Goal: Task Accomplishment & Management: Manage account settings

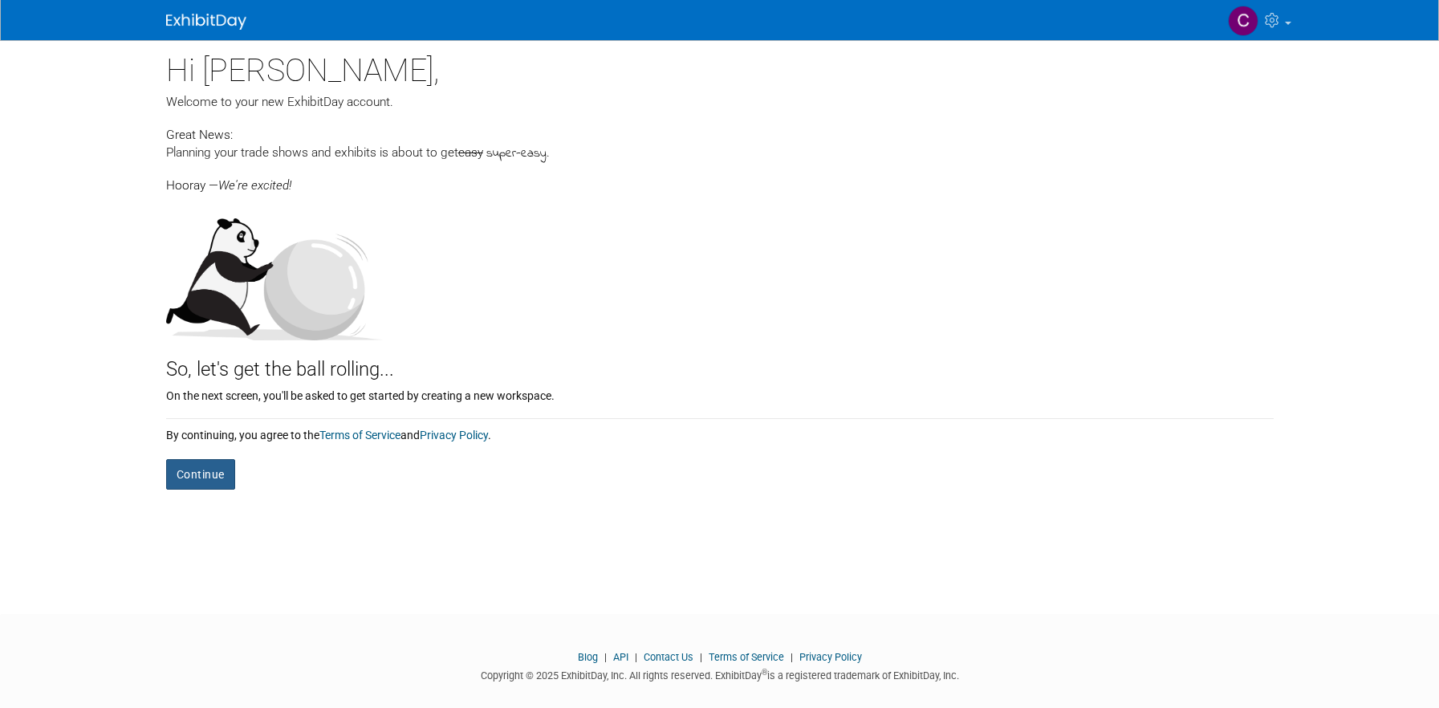
click at [184, 466] on button "Continue" at bounding box center [200, 474] width 69 height 31
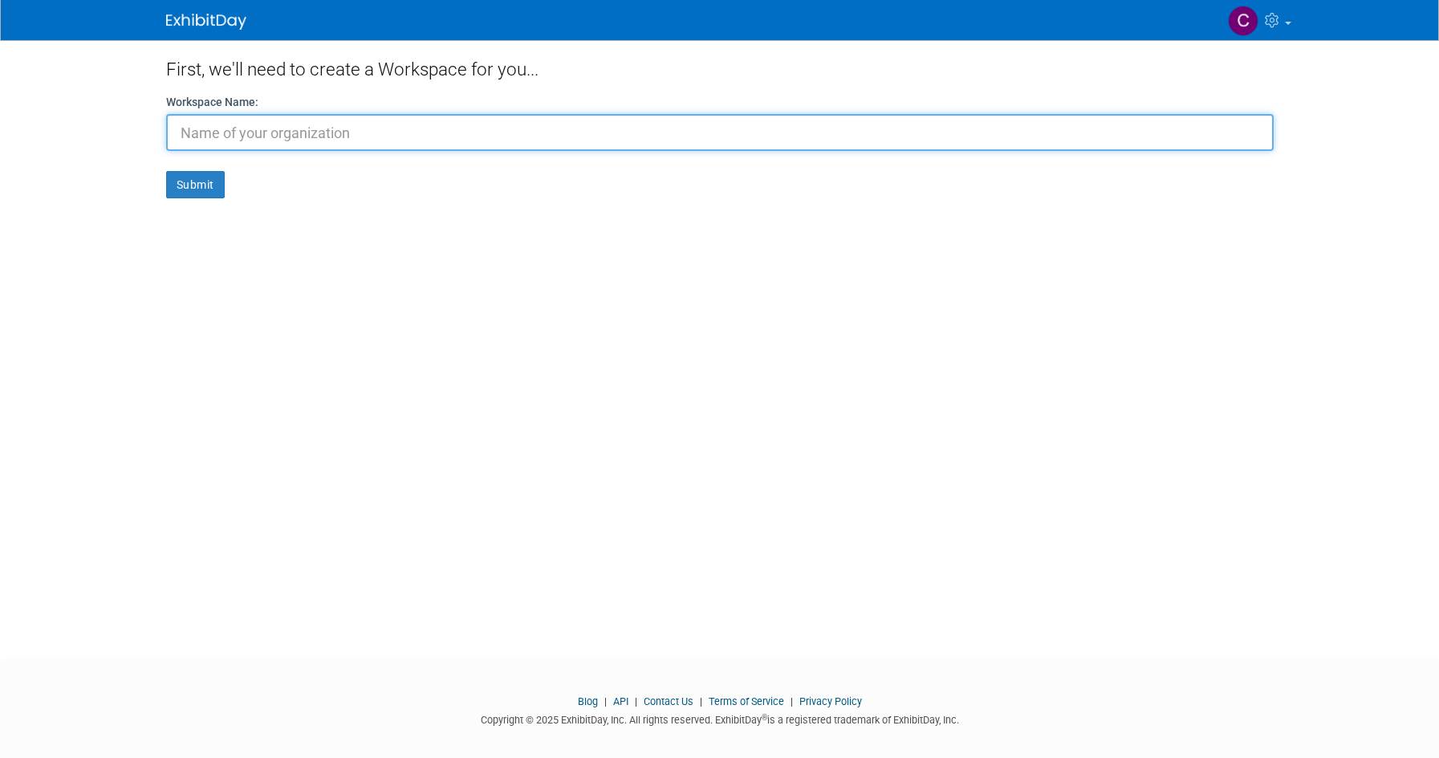
click at [283, 128] on input "text" at bounding box center [720, 132] width 1108 height 37
type input "T"
type input "Gloomy Loom"
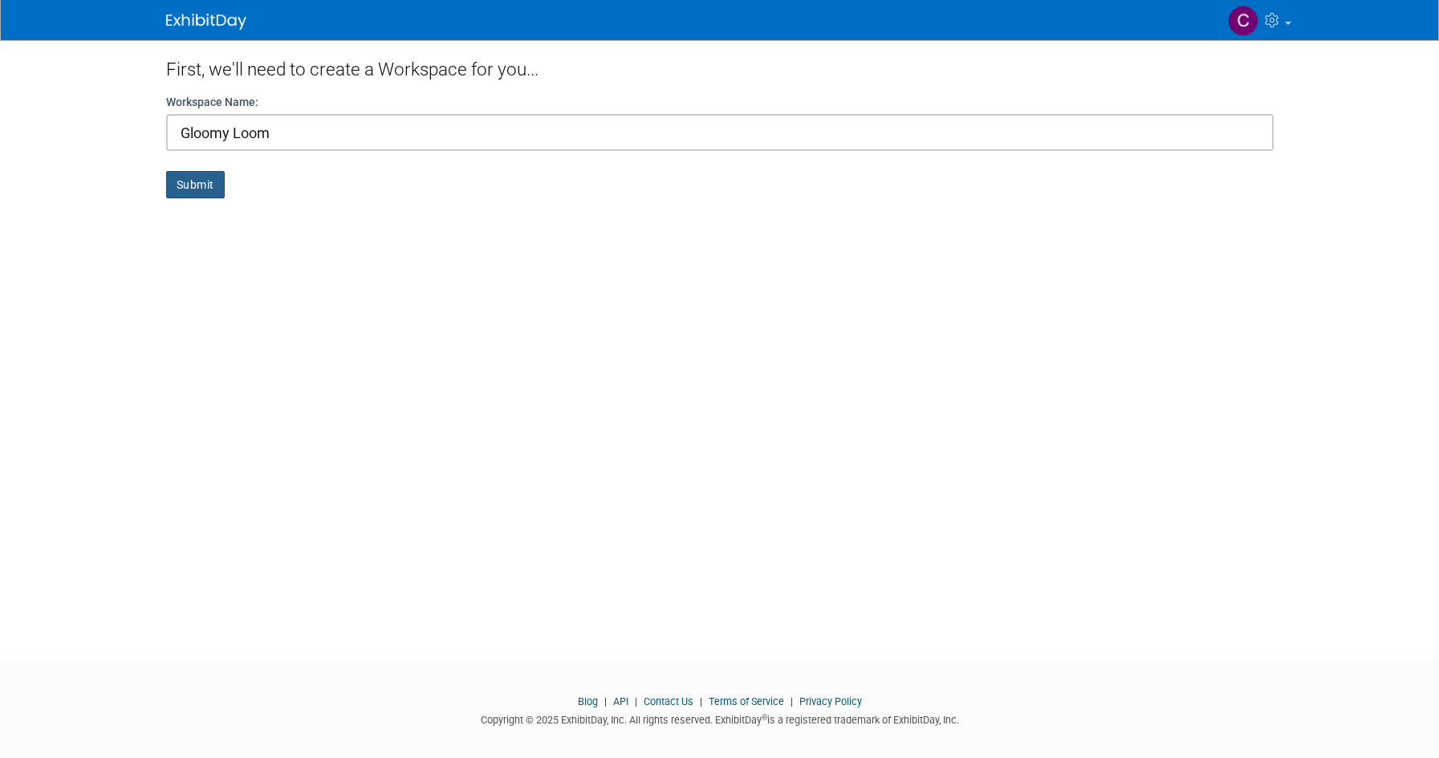
click at [190, 182] on button "Submit" at bounding box center [195, 184] width 59 height 27
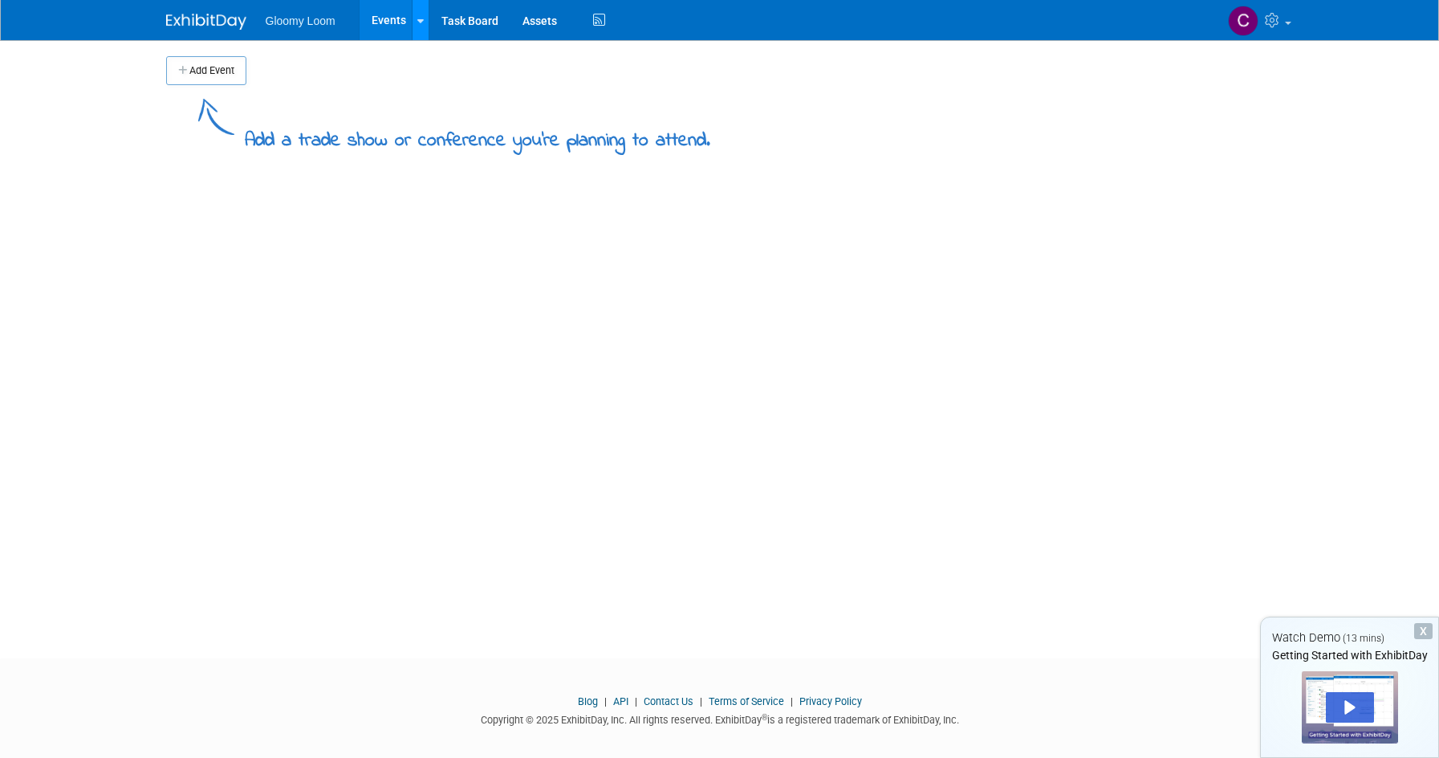
click at [418, 13] on div at bounding box center [420, 20] width 6 height 16
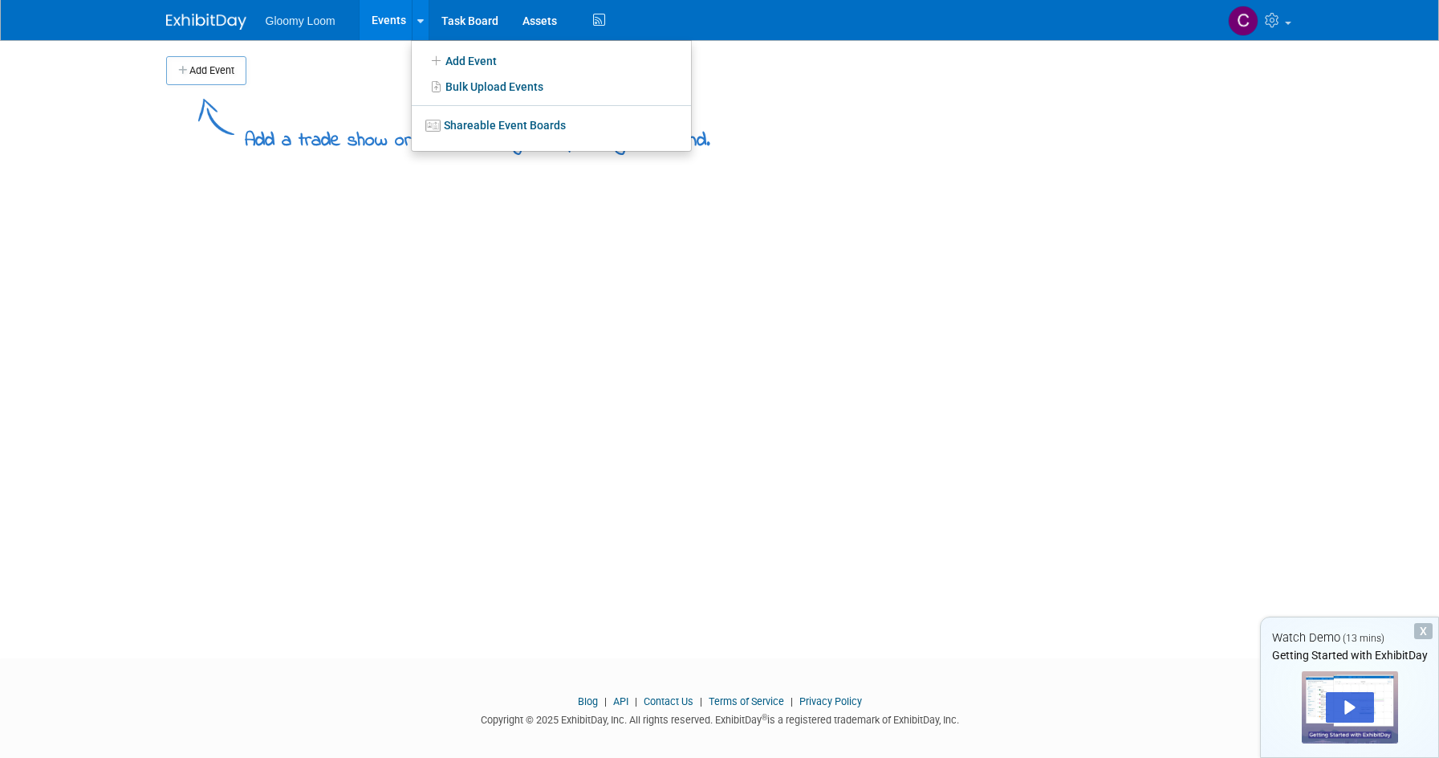
click at [314, 15] on span "Gloomy Loom" at bounding box center [301, 20] width 70 height 13
click at [319, 17] on span "Gloomy Loom" at bounding box center [301, 20] width 70 height 13
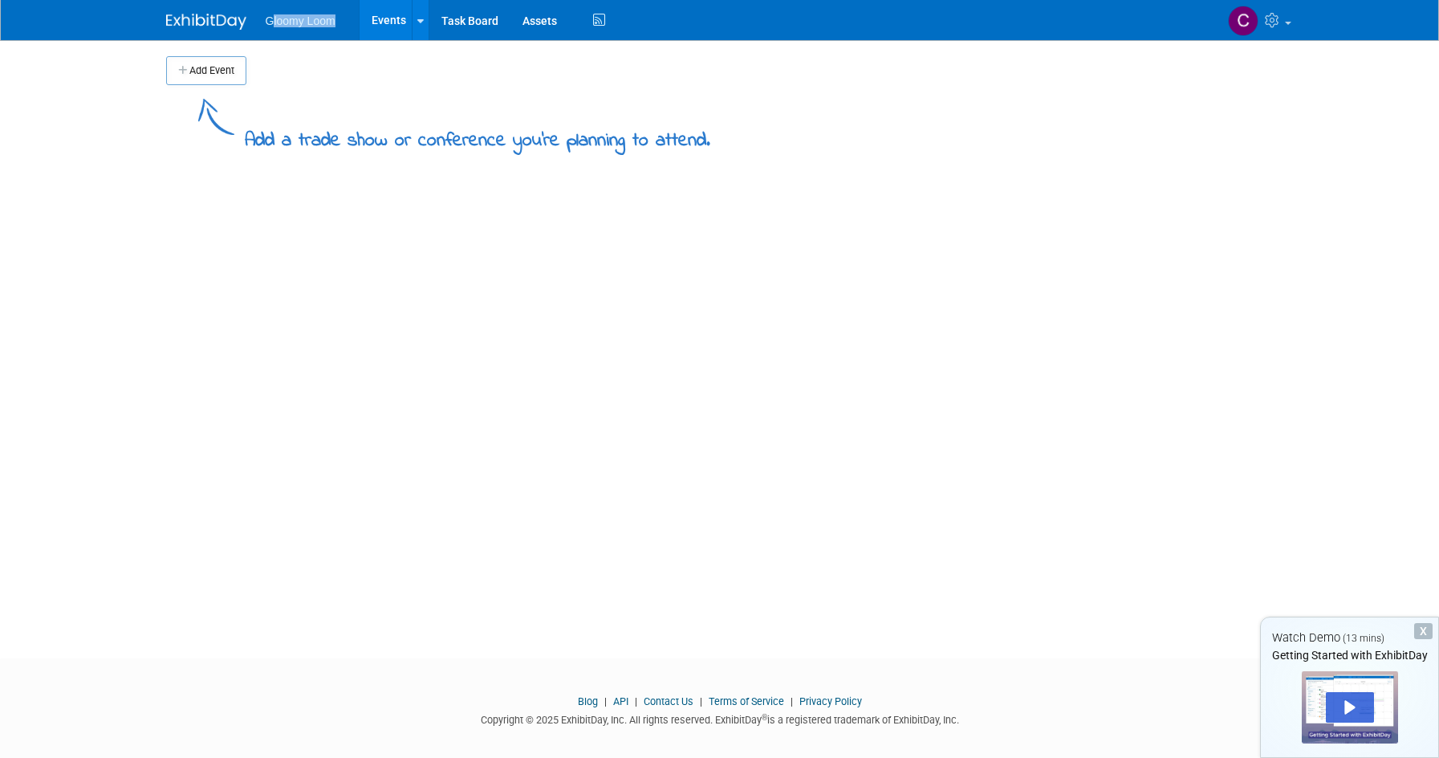
drag, startPoint x: 332, startPoint y: 21, endPoint x: 274, endPoint y: 21, distance: 57.8
click at [274, 21] on span "Gloomy Loom" at bounding box center [301, 20] width 70 height 13
click at [274, 22] on span "Gloomy Loom" at bounding box center [301, 20] width 70 height 13
click at [429, 75] on td at bounding box center [733, 70] width 974 height 29
click at [478, 15] on link "Task Board" at bounding box center [469, 20] width 81 height 40
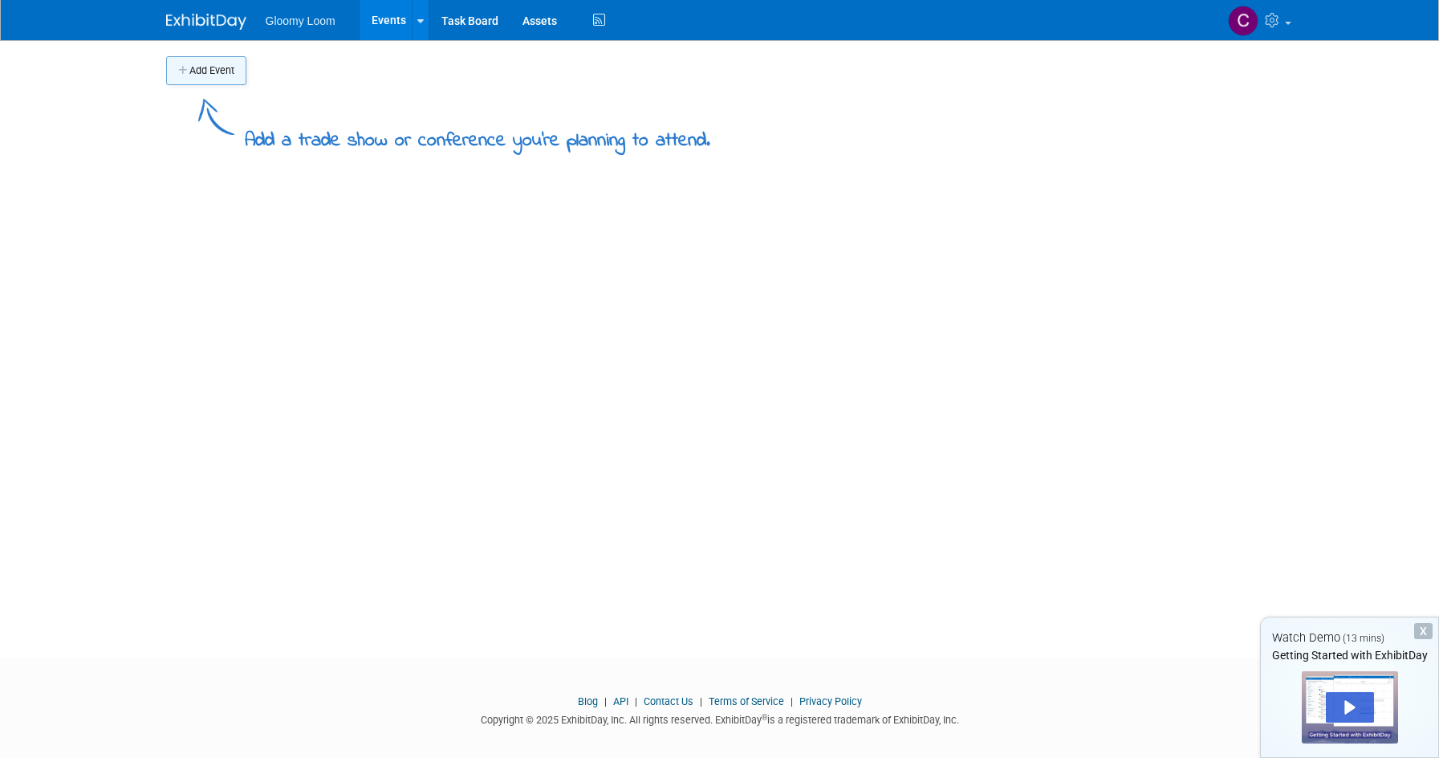
click at [223, 79] on button "Add Event" at bounding box center [206, 70] width 80 height 29
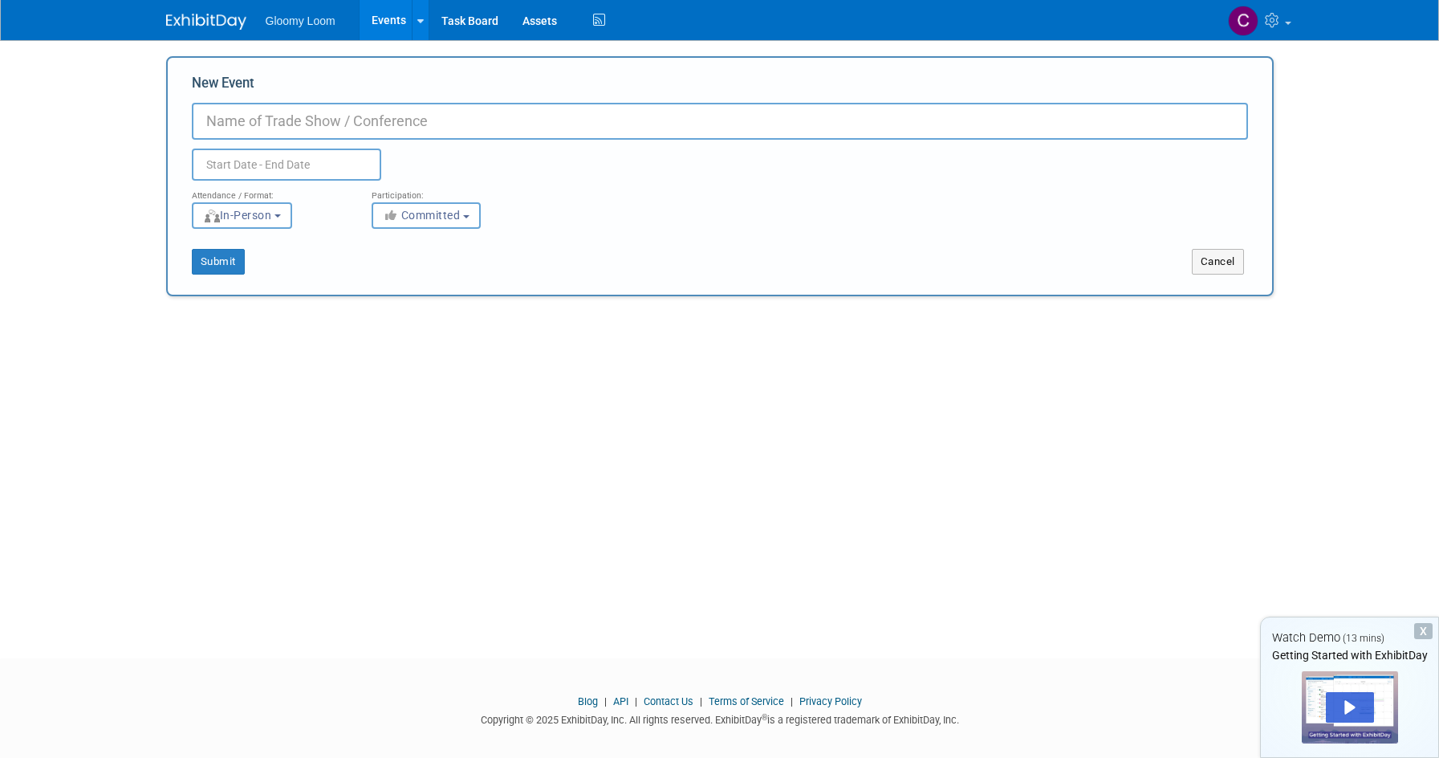
click at [298, 360] on div "Add Event Add a trade show or conference you're planning to attend. New Event D…" at bounding box center [720, 334] width 1132 height 589
click at [1209, 273] on button "Cancel" at bounding box center [1218, 262] width 52 height 26
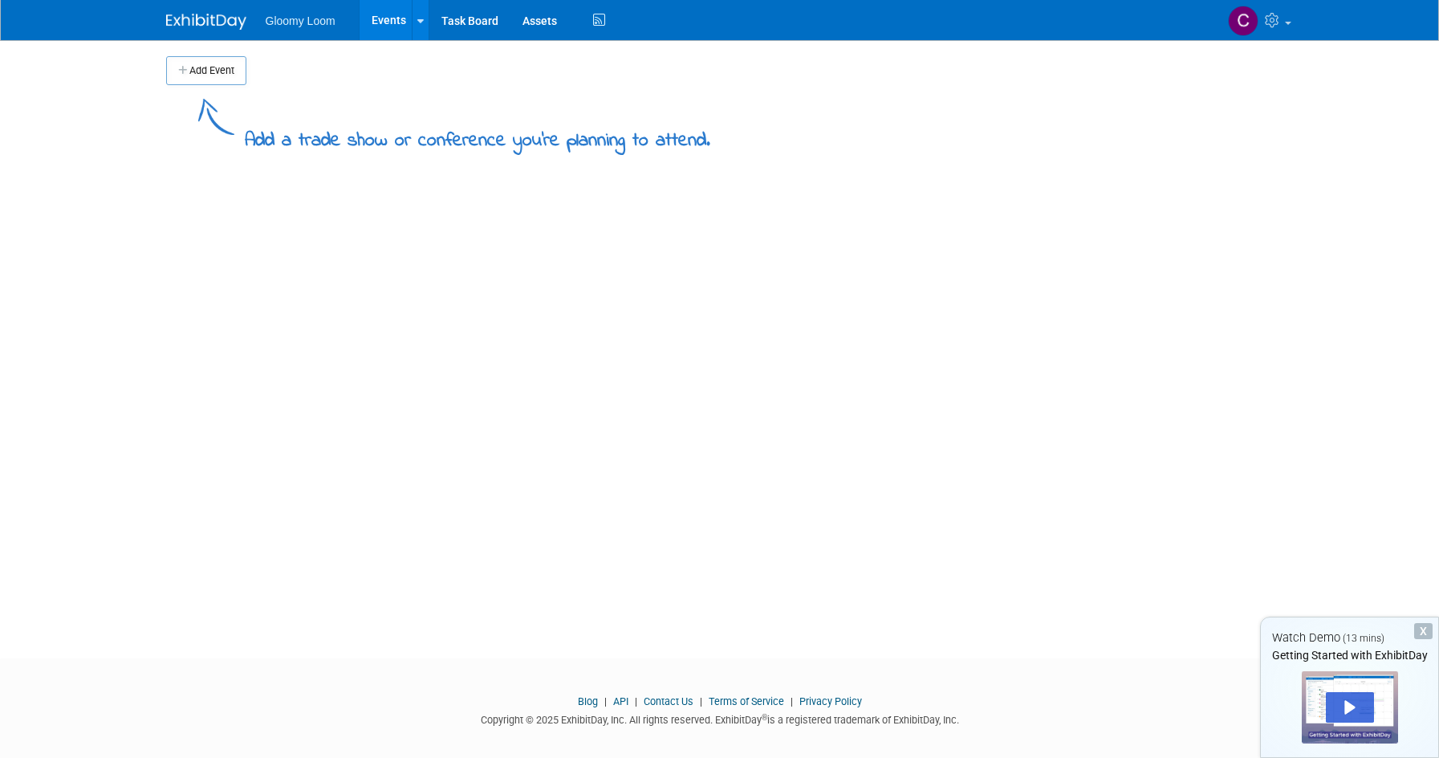
click at [1425, 635] on div "X" at bounding box center [1423, 631] width 18 height 16
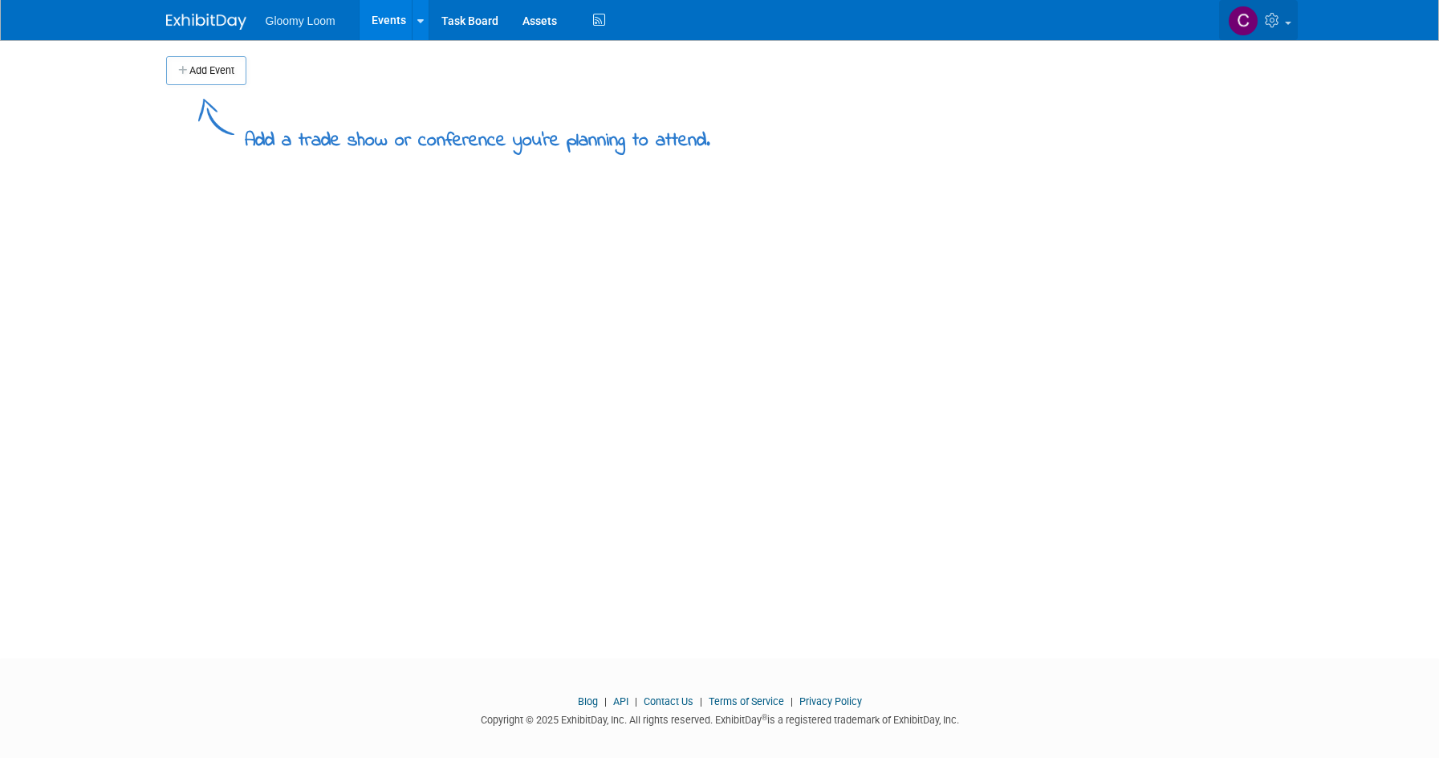
click at [1269, 22] on icon at bounding box center [1274, 20] width 18 height 14
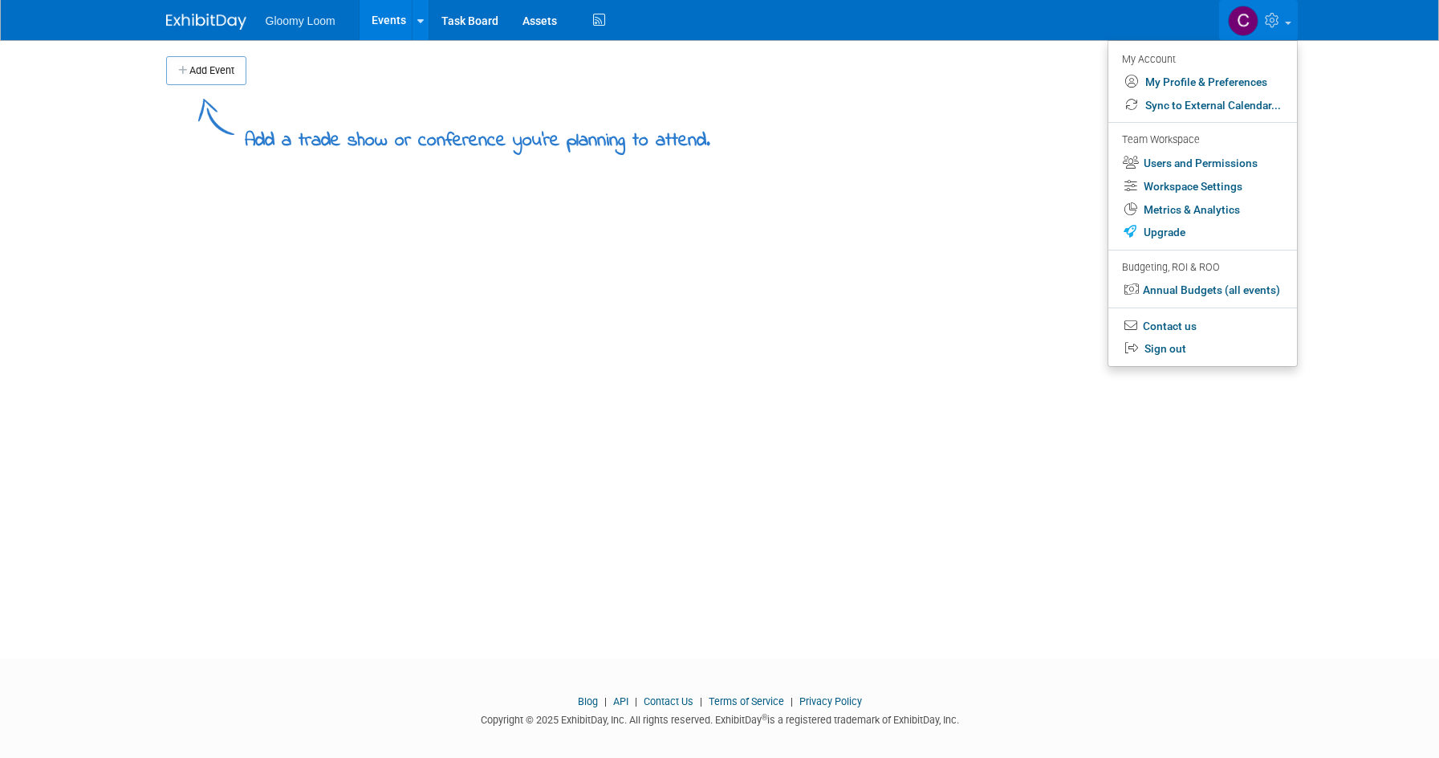
click at [578, 441] on div "Add Event Add a trade show or conference you're planning to attend. New Event D…" at bounding box center [720, 334] width 1132 height 589
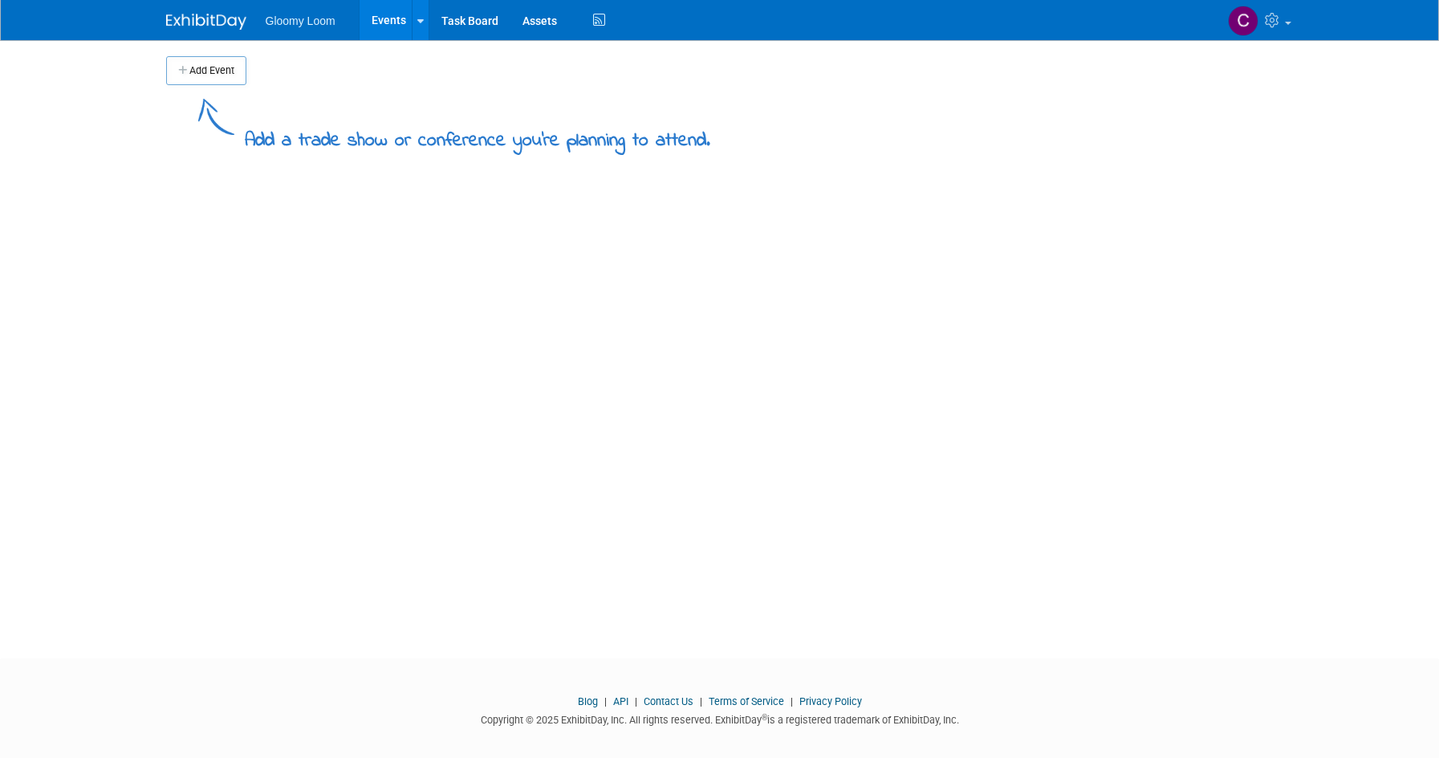
click at [441, 449] on div "Add Event Add a trade show or conference you're planning to attend. New Event D…" at bounding box center [720, 334] width 1132 height 589
click at [543, 31] on link "Assets" at bounding box center [540, 20] width 59 height 40
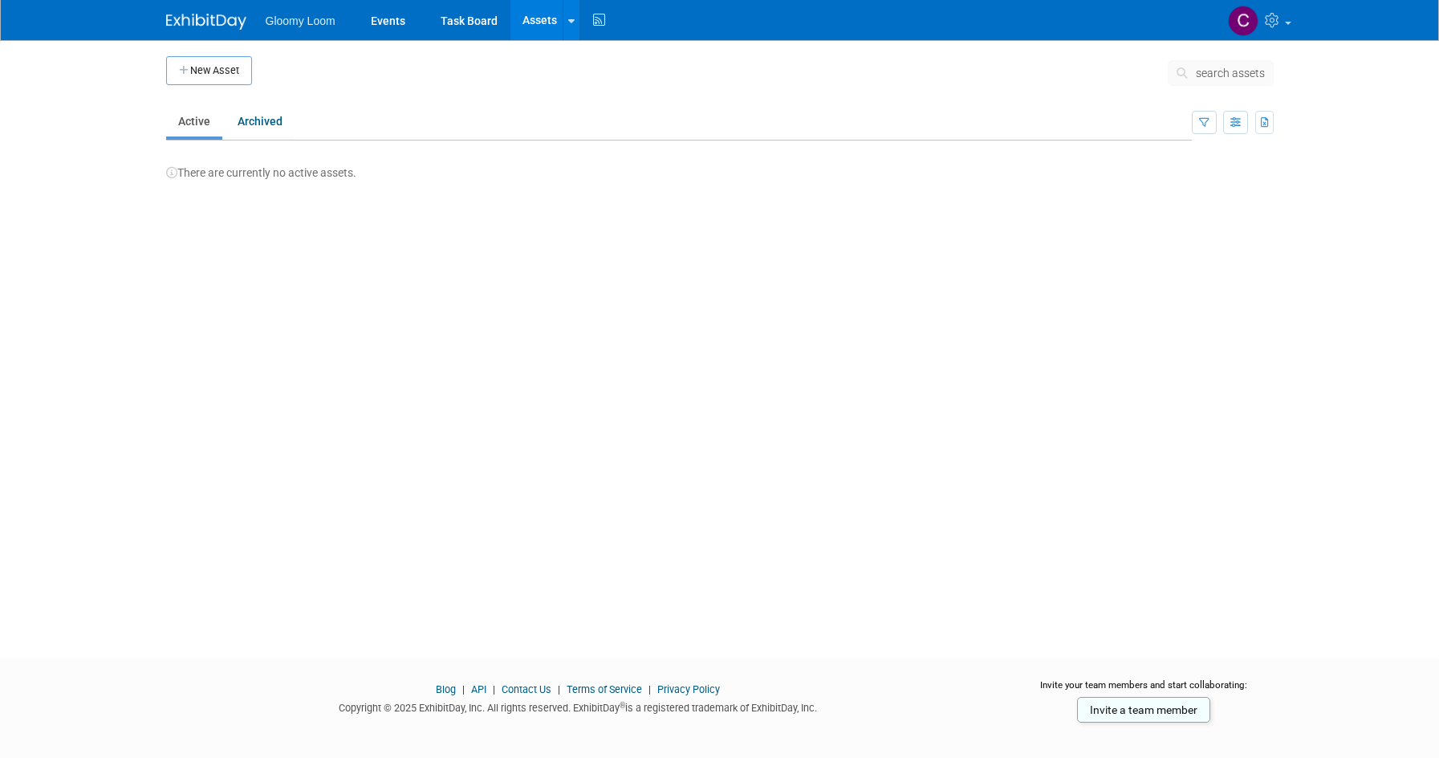
click at [389, 448] on div "New Asset search assets Note: Your current ExhibitDay plan allows for managemen…" at bounding box center [720, 334] width 1132 height 589
click at [328, 397] on div "New Asset search assets Note: Your current ExhibitDay plan allows for managemen…" at bounding box center [720, 334] width 1132 height 589
drag, startPoint x: 563, startPoint y: 393, endPoint x: 508, endPoint y: 384, distance: 55.4
click at [519, 386] on div "New Asset search assets Note: Your current ExhibitDay plan allows for managemen…" at bounding box center [720, 334] width 1132 height 589
click at [358, 343] on div "New Asset search assets Note: Your current ExhibitDay plan allows for managemen…" at bounding box center [720, 334] width 1132 height 589
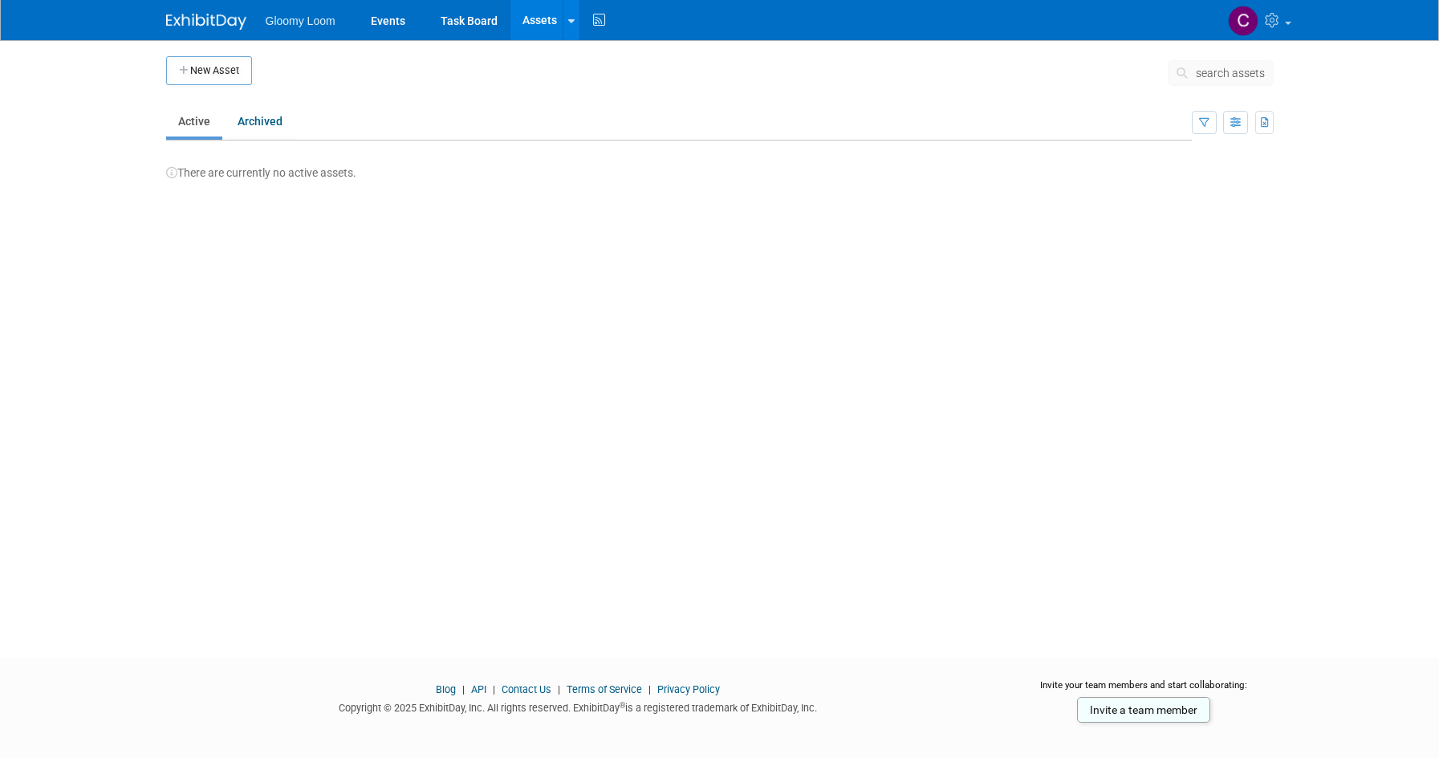
click at [356, 81] on td at bounding box center [710, 76] width 916 height 40
click at [306, 58] on td at bounding box center [710, 76] width 916 height 40
click at [217, 25] on img at bounding box center [206, 22] width 80 height 16
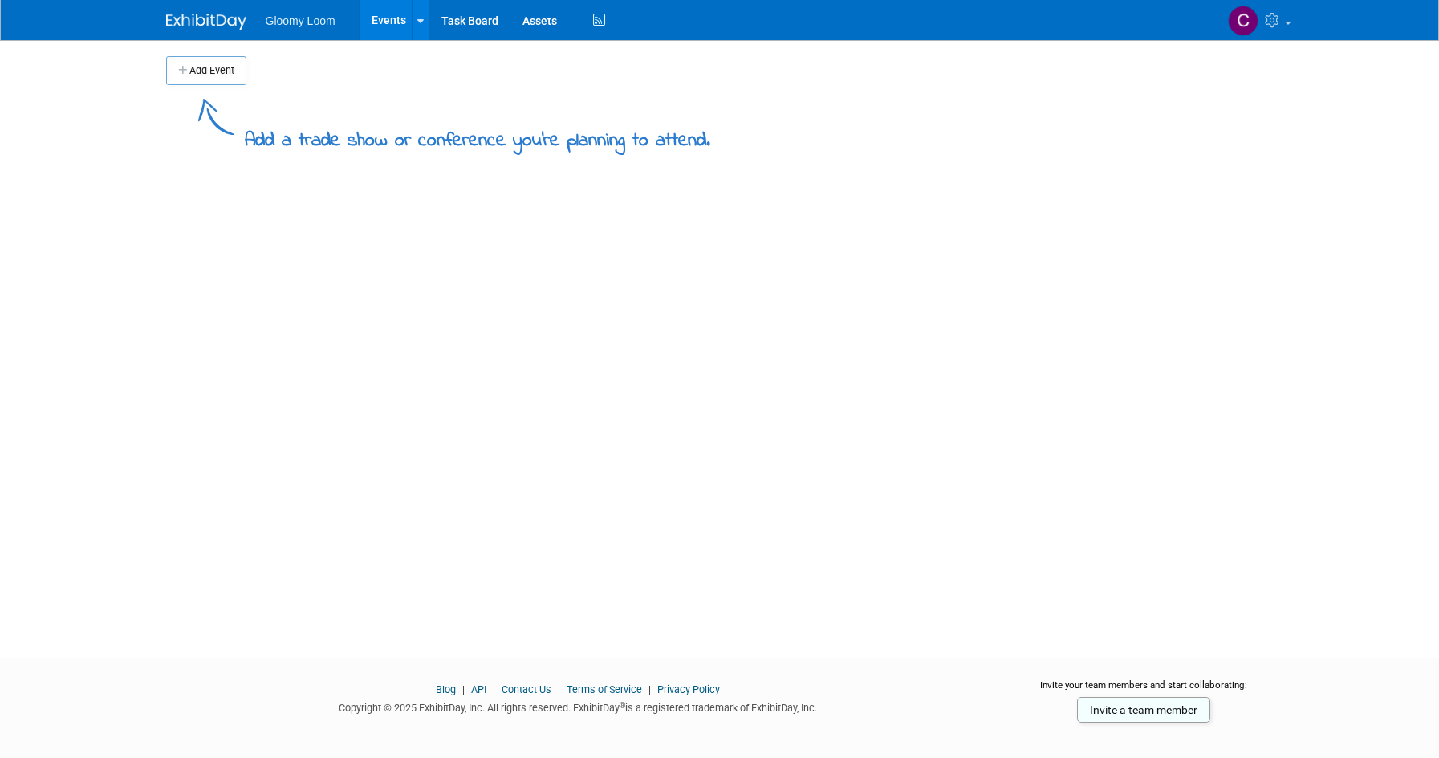
drag, startPoint x: 250, startPoint y: 193, endPoint x: 226, endPoint y: 186, distance: 25.1
click at [242, 201] on div "Add Event Add a trade show or conference you're planning to attend. New Event D…" at bounding box center [720, 334] width 1132 height 589
click at [490, 21] on link "Task Board" at bounding box center [469, 20] width 81 height 40
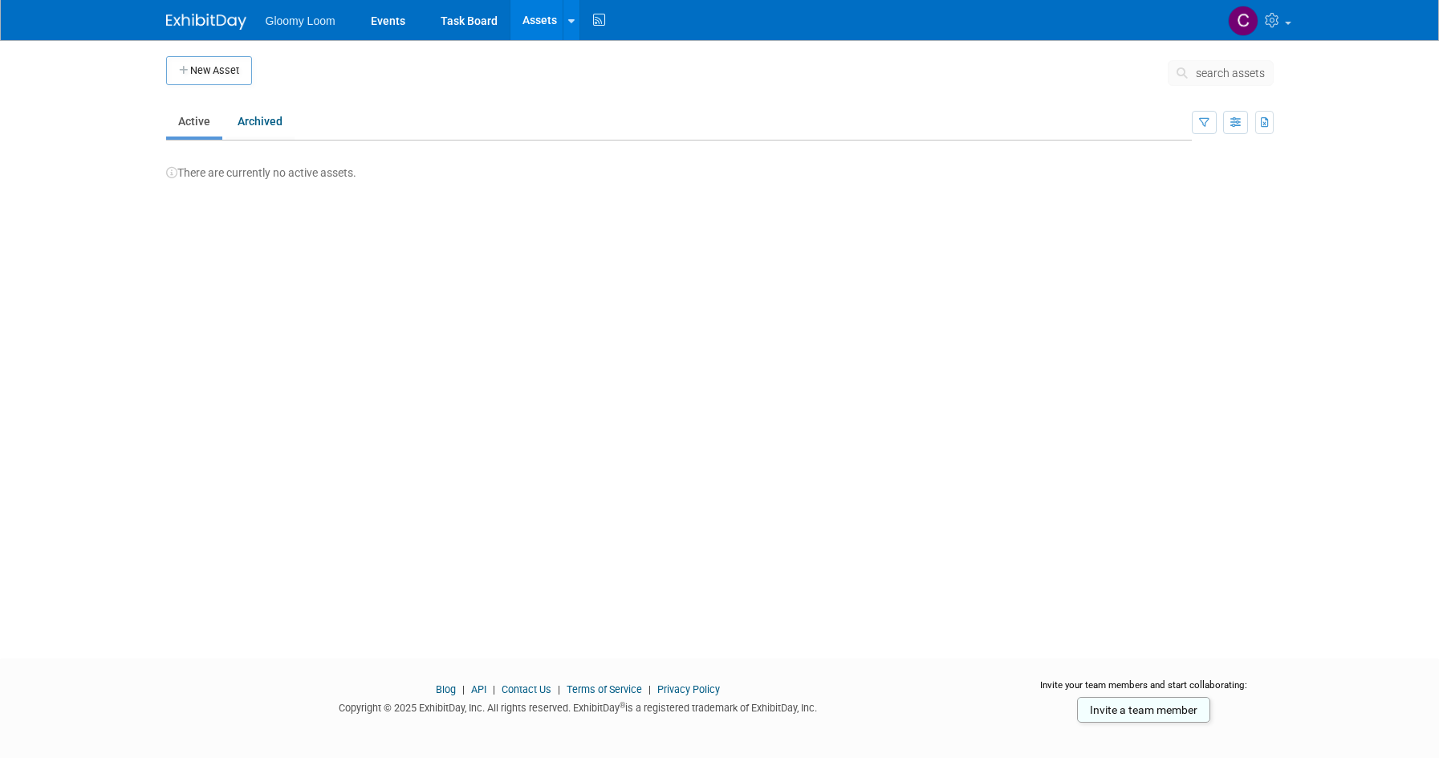
click at [270, 23] on span "Gloomy Loom" at bounding box center [301, 20] width 70 height 13
click at [318, 23] on span "Gloomy Loom" at bounding box center [301, 20] width 70 height 13
click at [403, 26] on link "Events" at bounding box center [388, 20] width 59 height 40
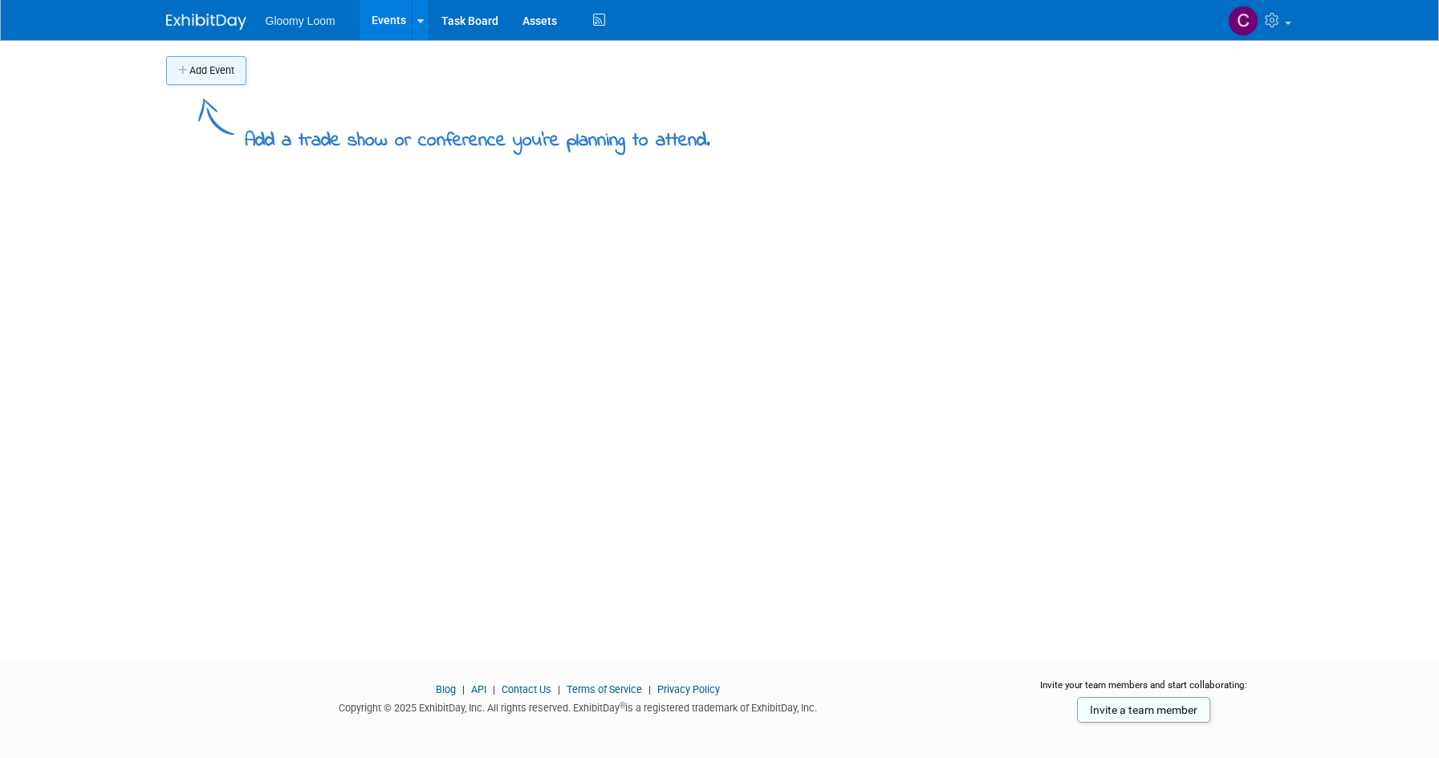
click at [222, 74] on button "Add Event" at bounding box center [206, 70] width 80 height 29
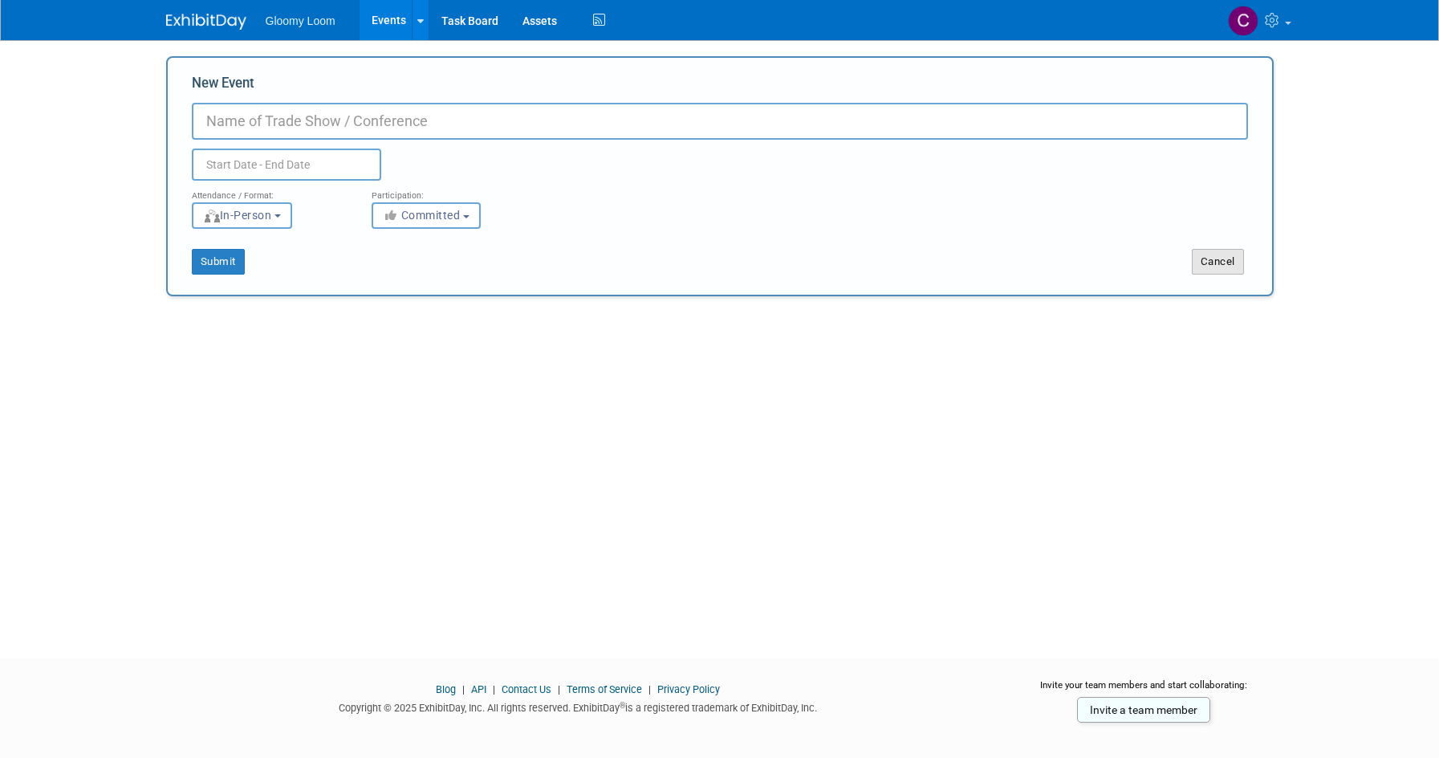
click at [1210, 262] on button "Cancel" at bounding box center [1218, 262] width 52 height 26
